Goal: Information Seeking & Learning: Learn about a topic

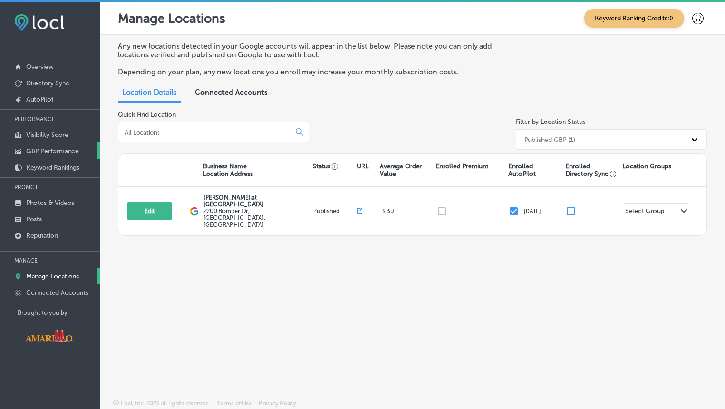
click at [48, 145] on link "GBP Performance" at bounding box center [50, 150] width 100 height 16
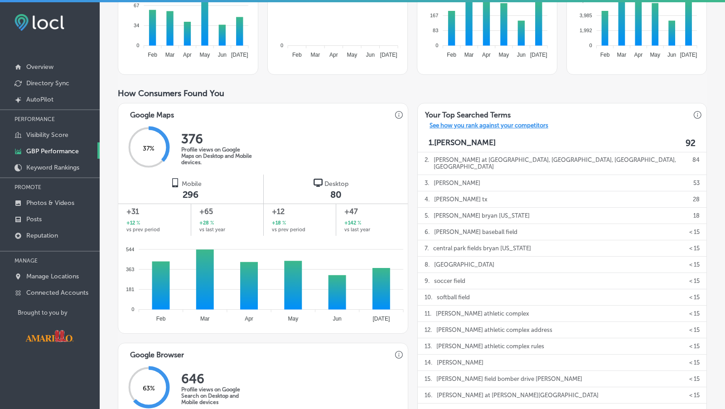
click at [478, 127] on p "See how you rank against your competitors" at bounding box center [488, 127] width 133 height 10
